Goal: Task Accomplishment & Management: Use online tool/utility

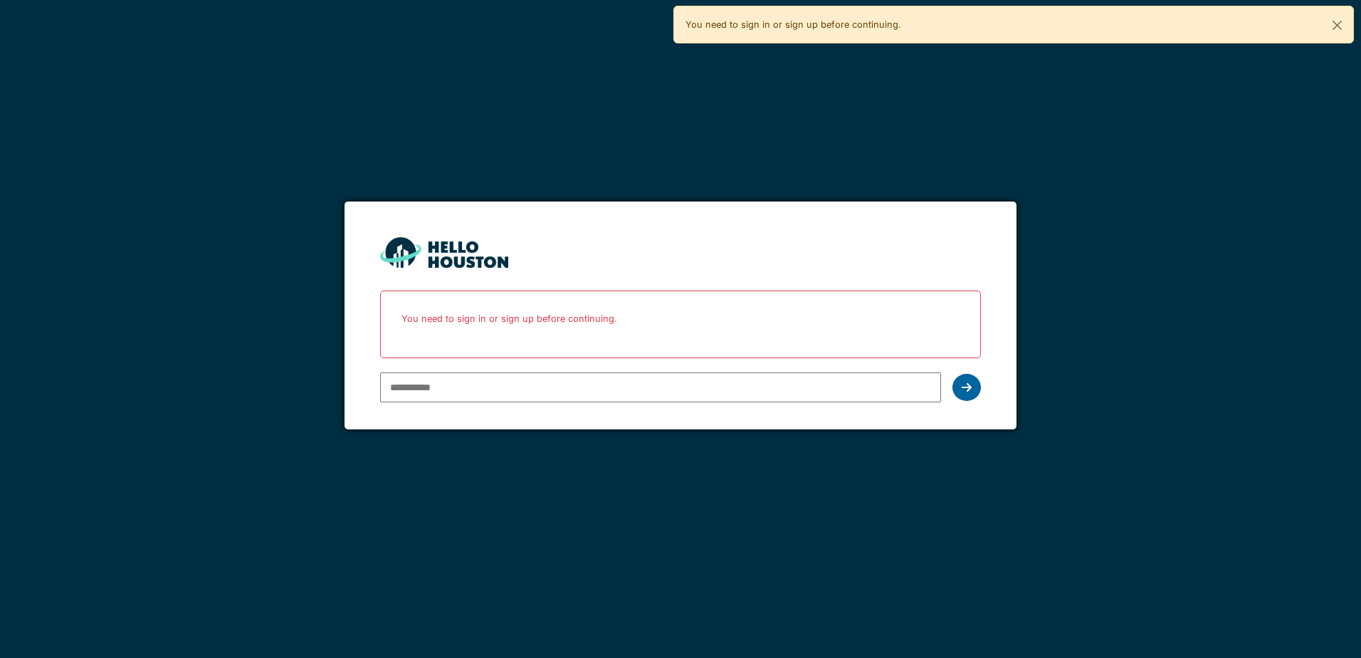
type input "**********"
click at [960, 389] on div at bounding box center [967, 387] width 28 height 27
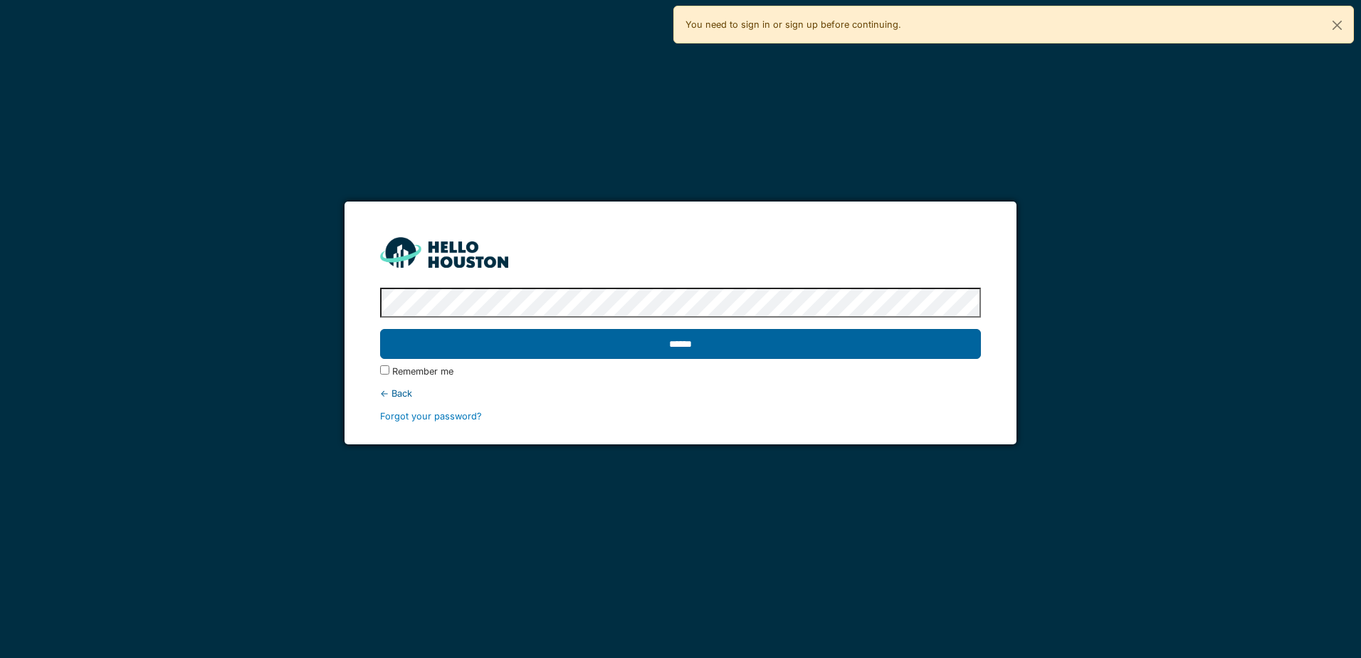
click at [583, 333] on input "******" at bounding box center [680, 344] width 600 height 30
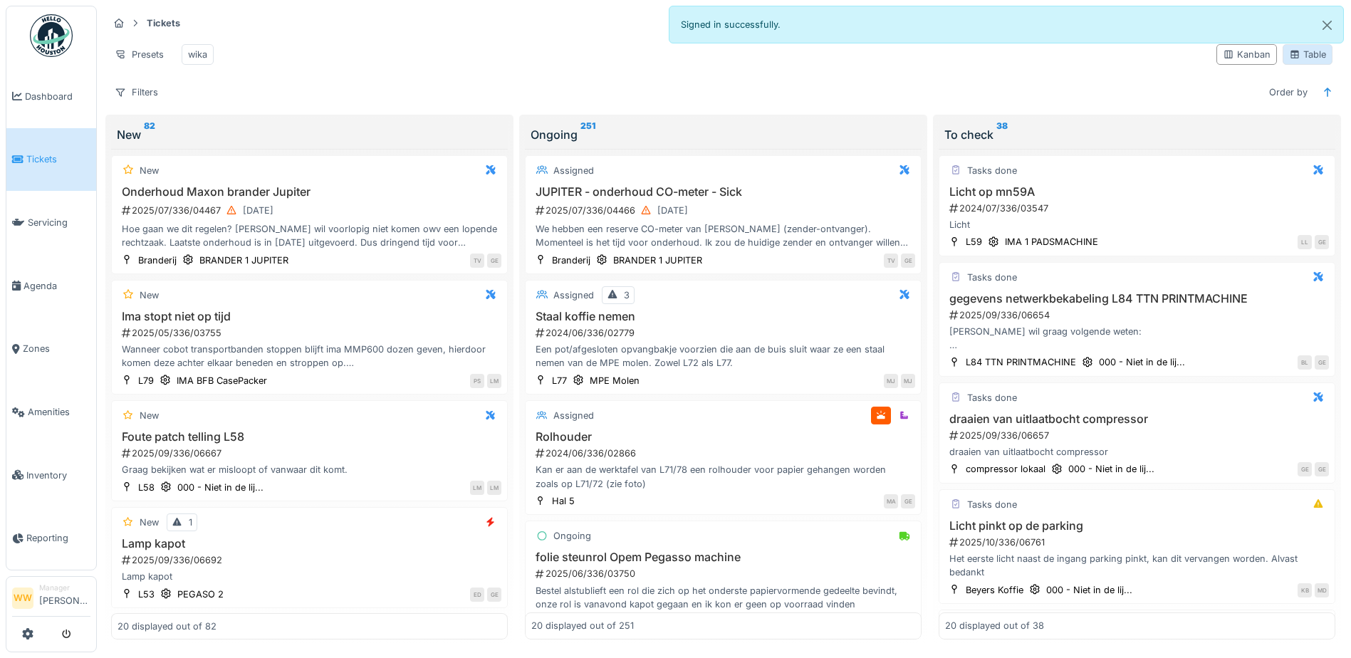
click at [1289, 53] on div "Table" at bounding box center [1307, 55] width 37 height 14
